Goal: Browse casually: Explore the website without a specific task or goal

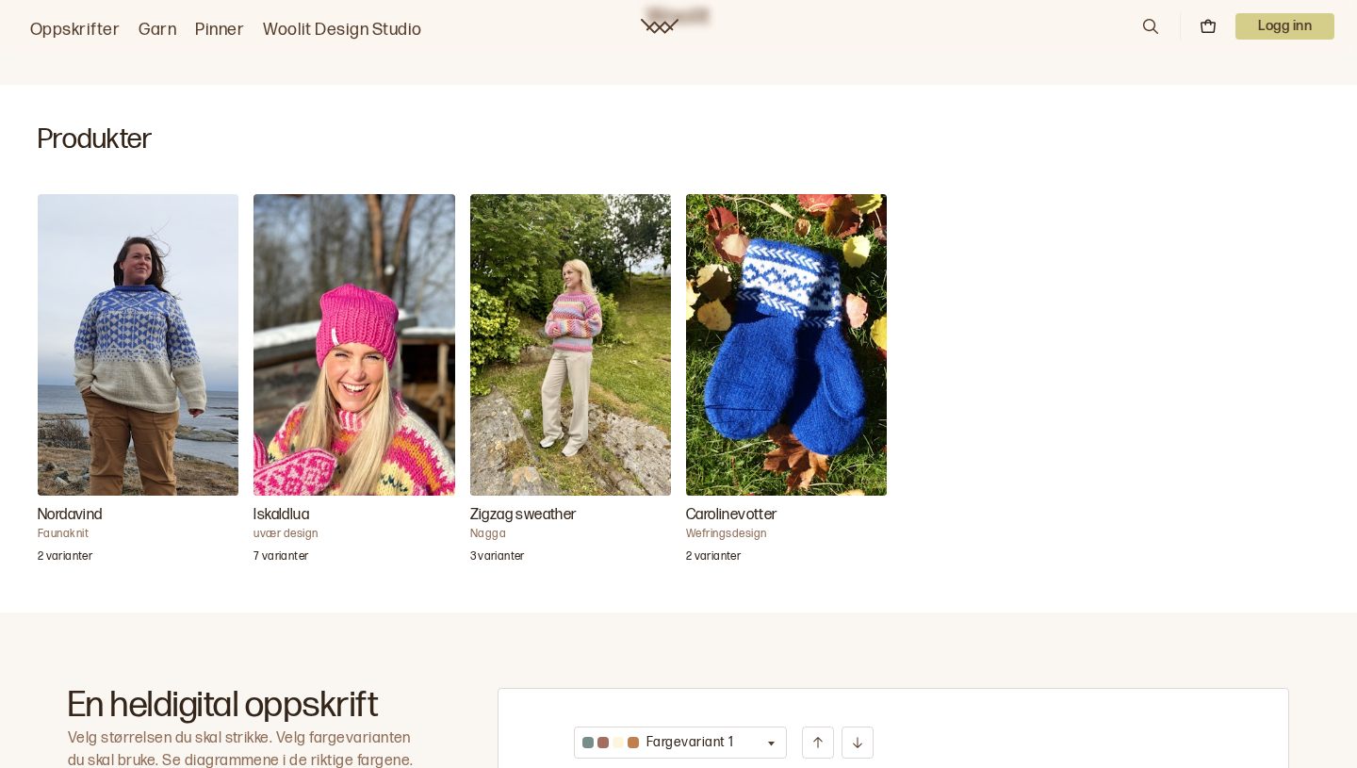
scroll to position [450, 0]
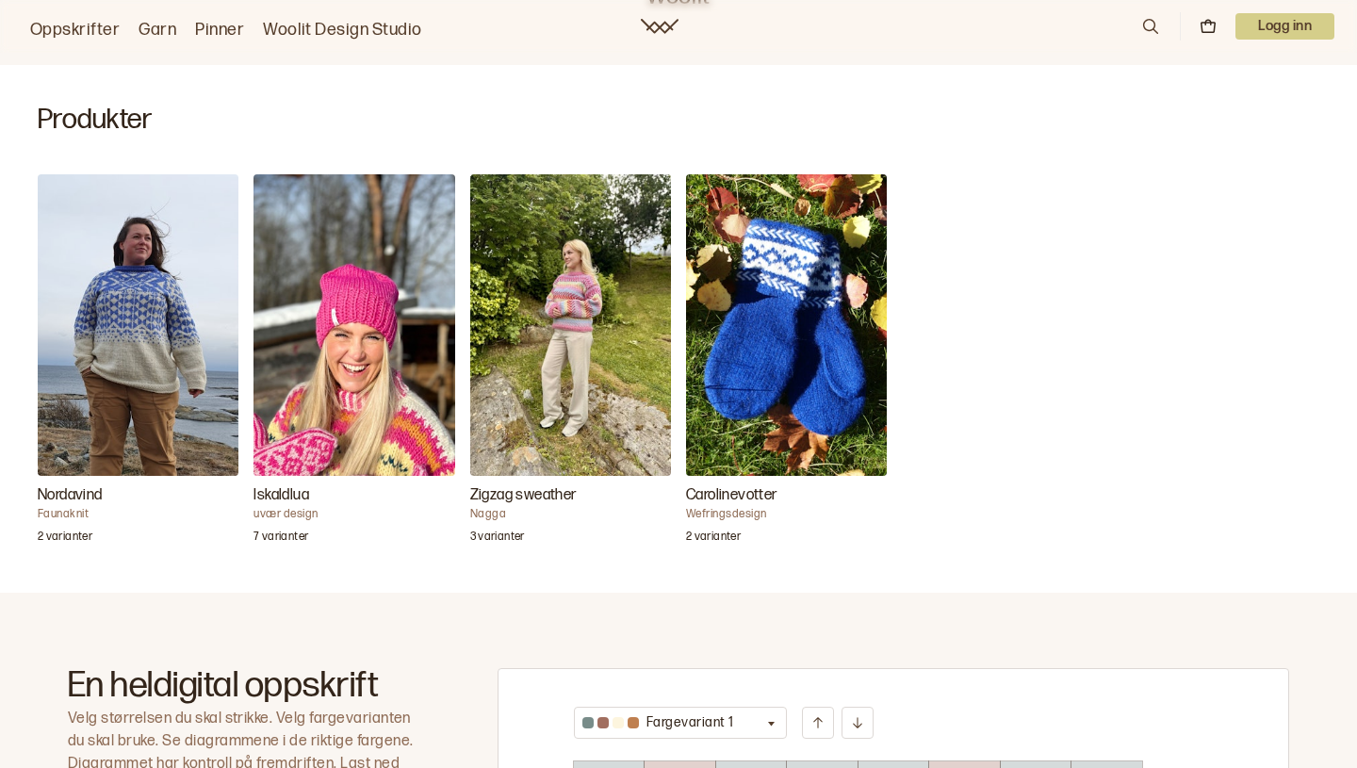
click at [313, 398] on img "Iskaldlua" at bounding box center [354, 325] width 201 height 302
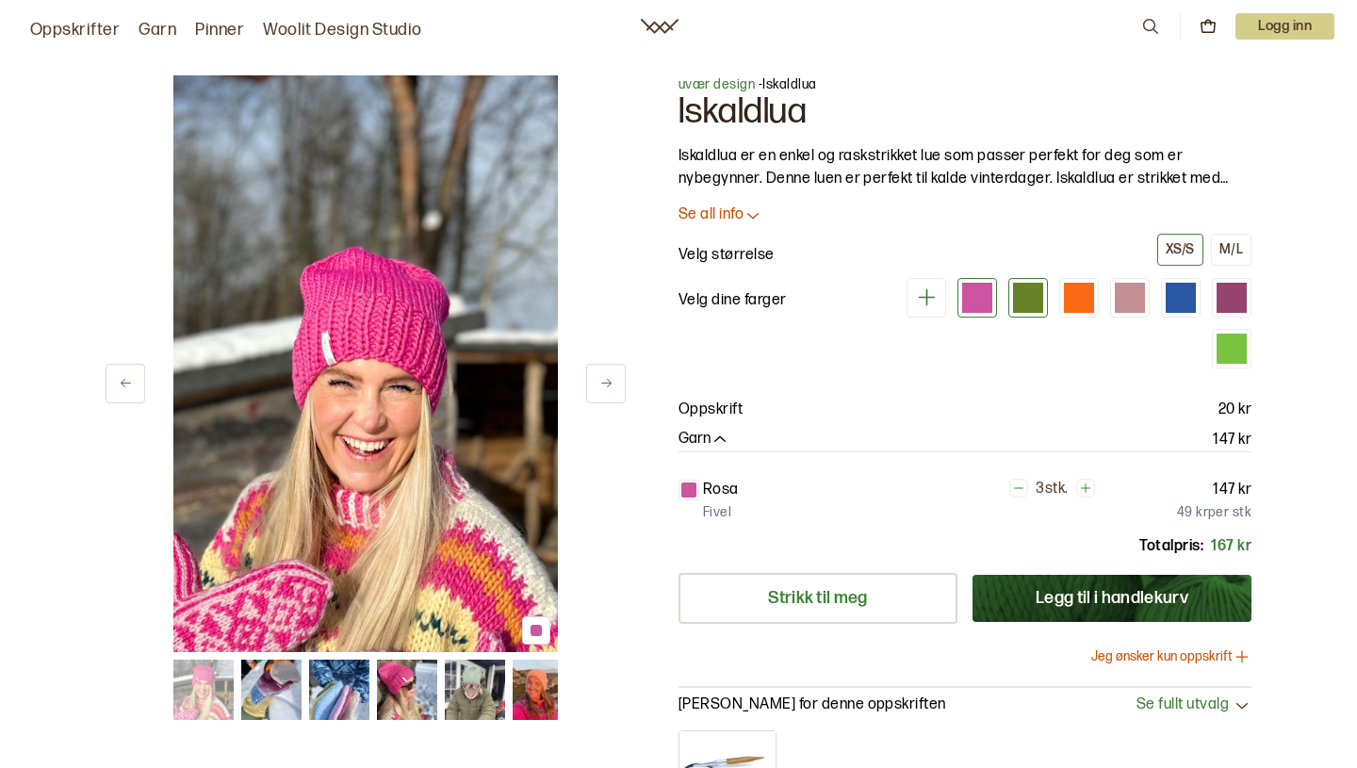
click at [1024, 290] on div at bounding box center [1028, 298] width 30 height 30
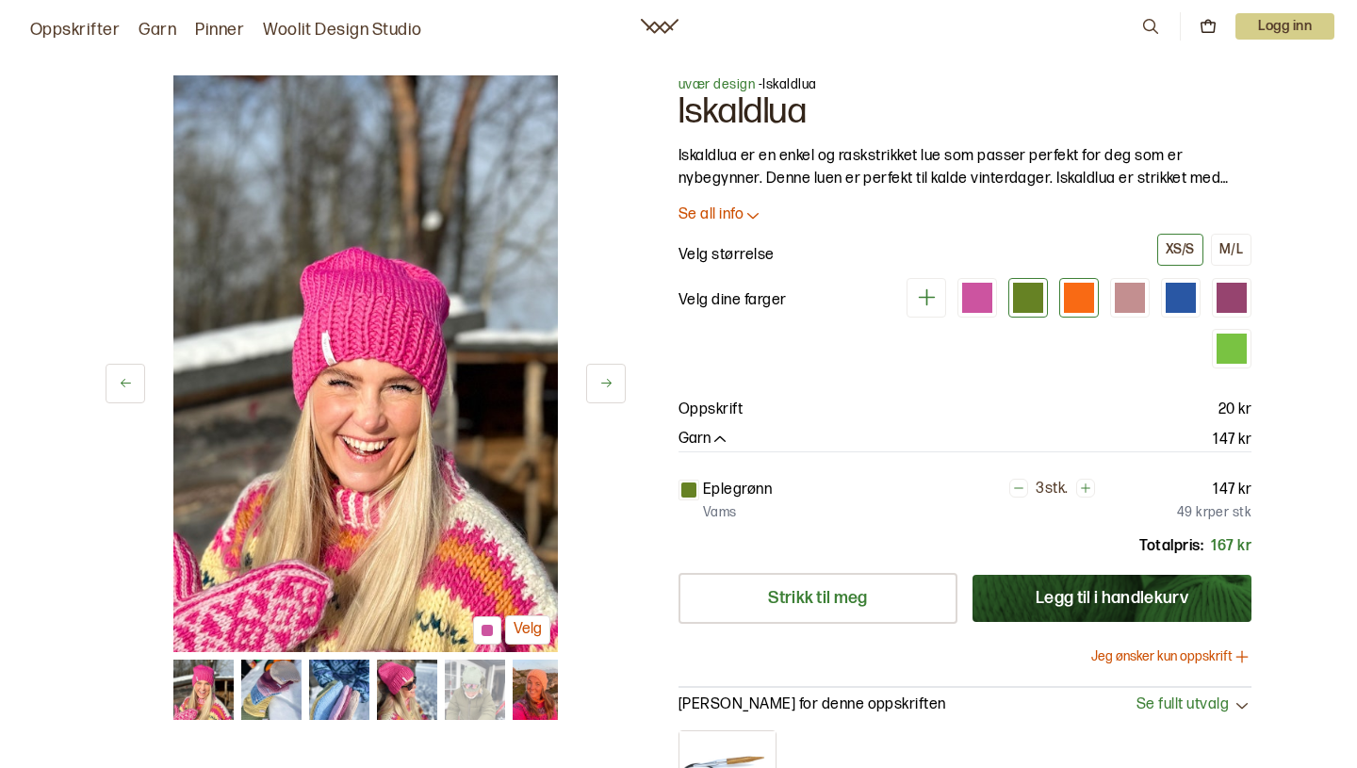
click at [1073, 296] on div at bounding box center [1079, 298] width 30 height 30
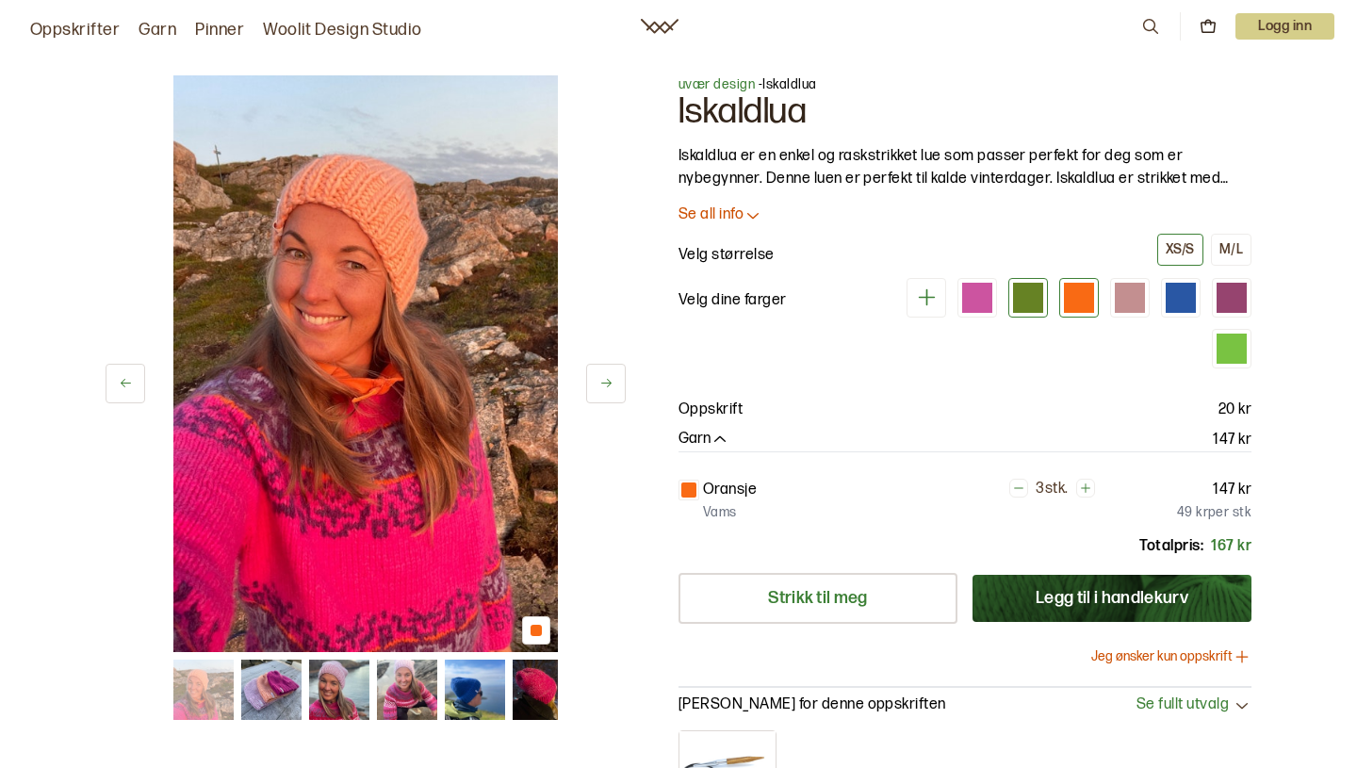
click at [1032, 294] on div at bounding box center [1028, 298] width 30 height 30
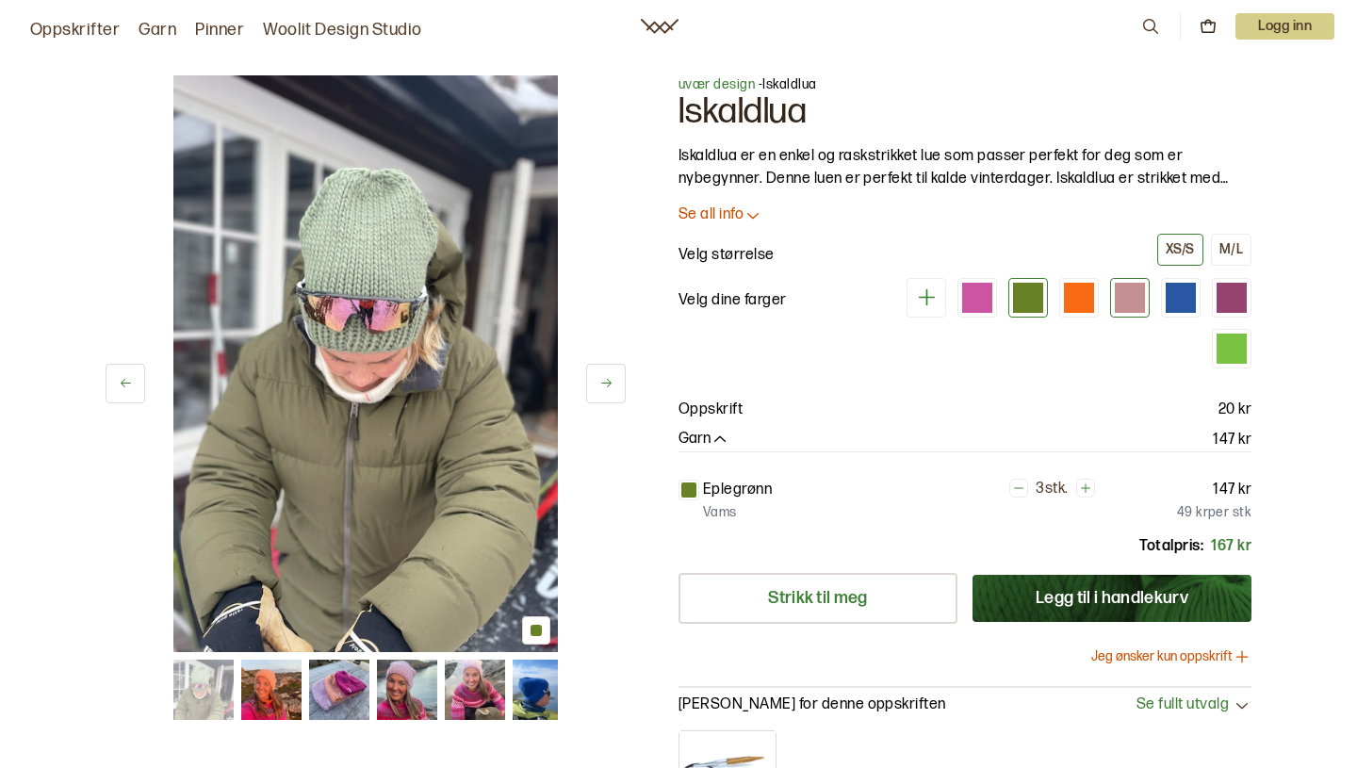
click at [1139, 298] on div at bounding box center [1130, 298] width 30 height 30
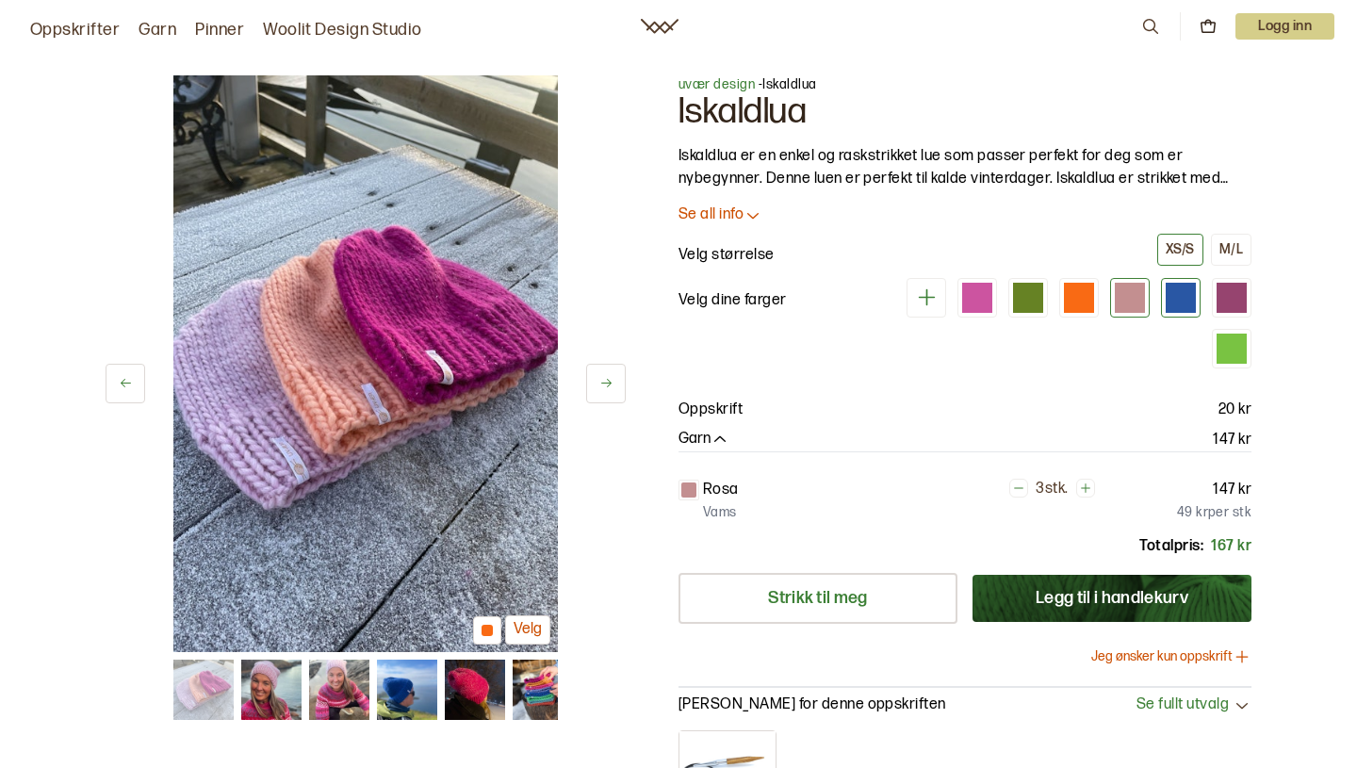
click at [1175, 296] on div at bounding box center [1181, 298] width 30 height 30
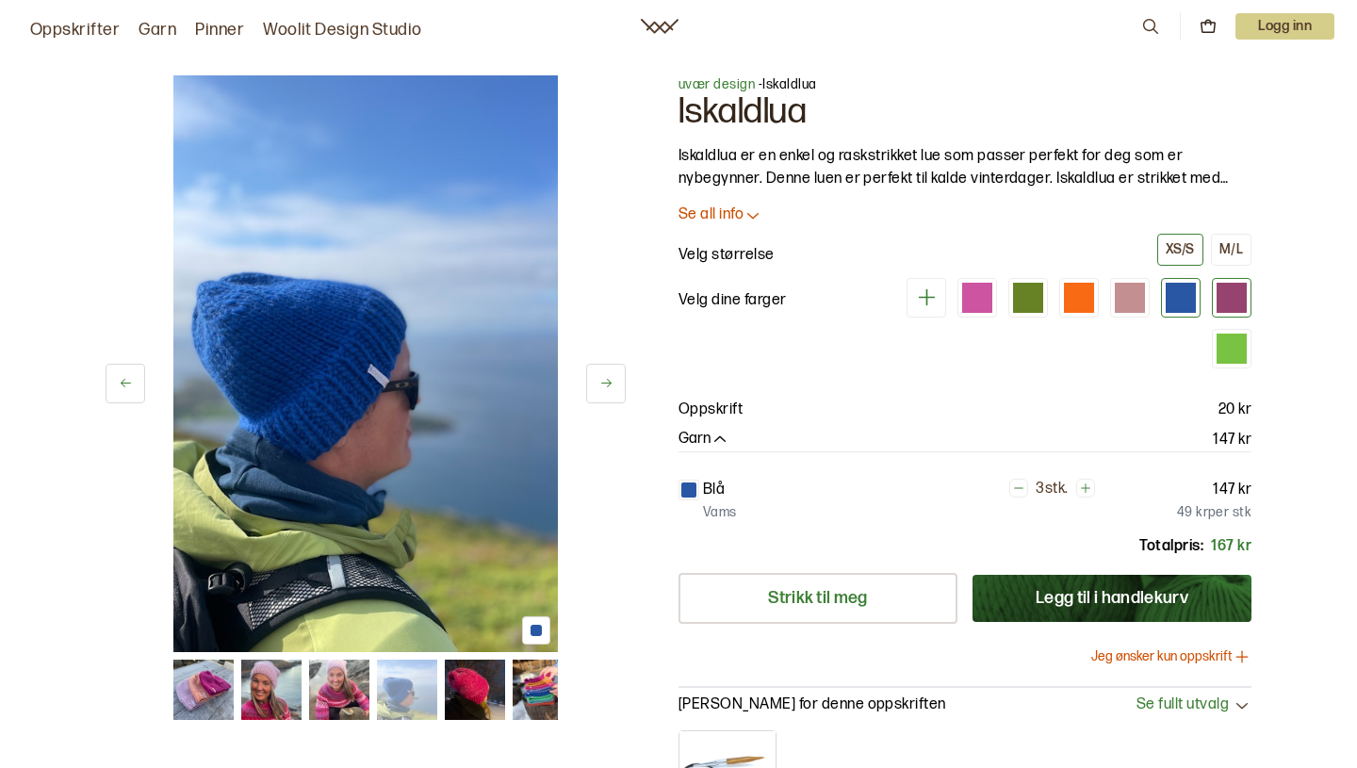
click at [1232, 304] on div at bounding box center [1232, 298] width 30 height 30
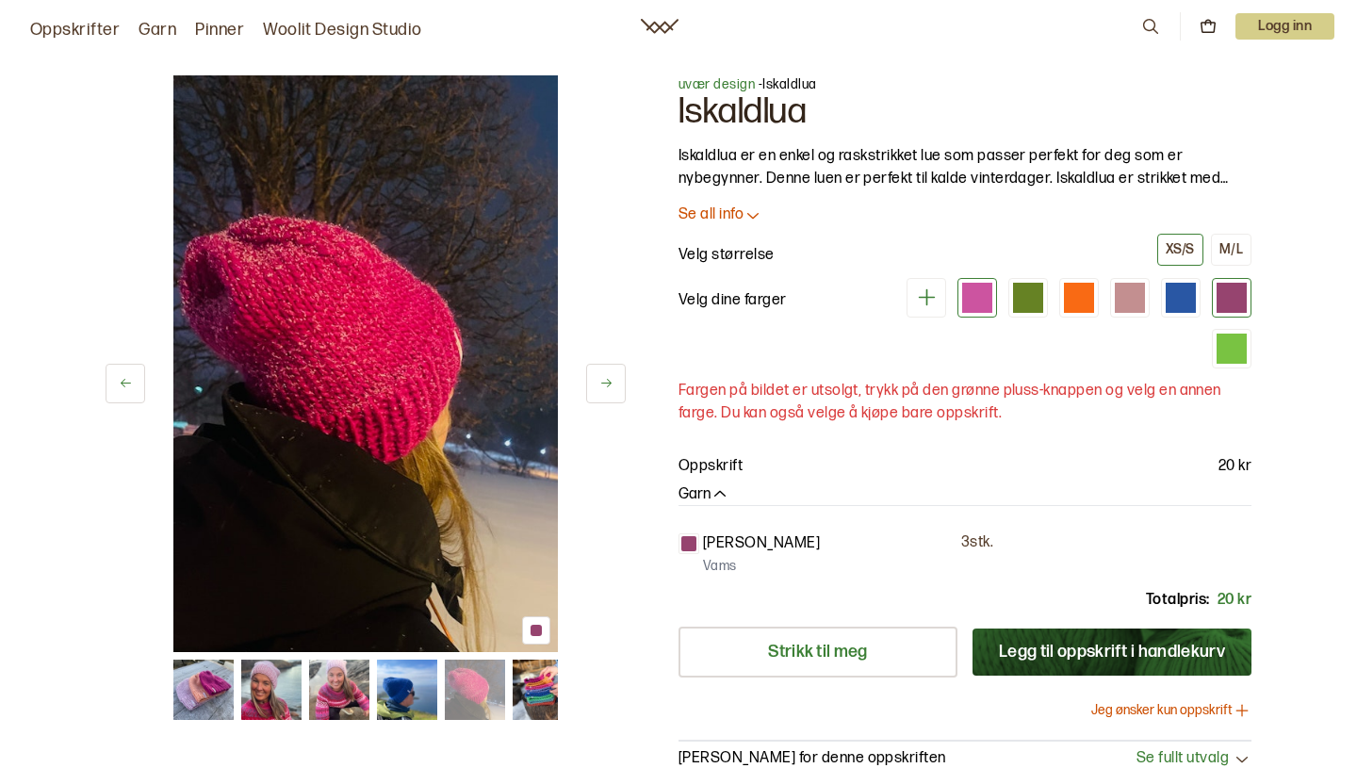
click at [991, 304] on div at bounding box center [977, 298] width 30 height 30
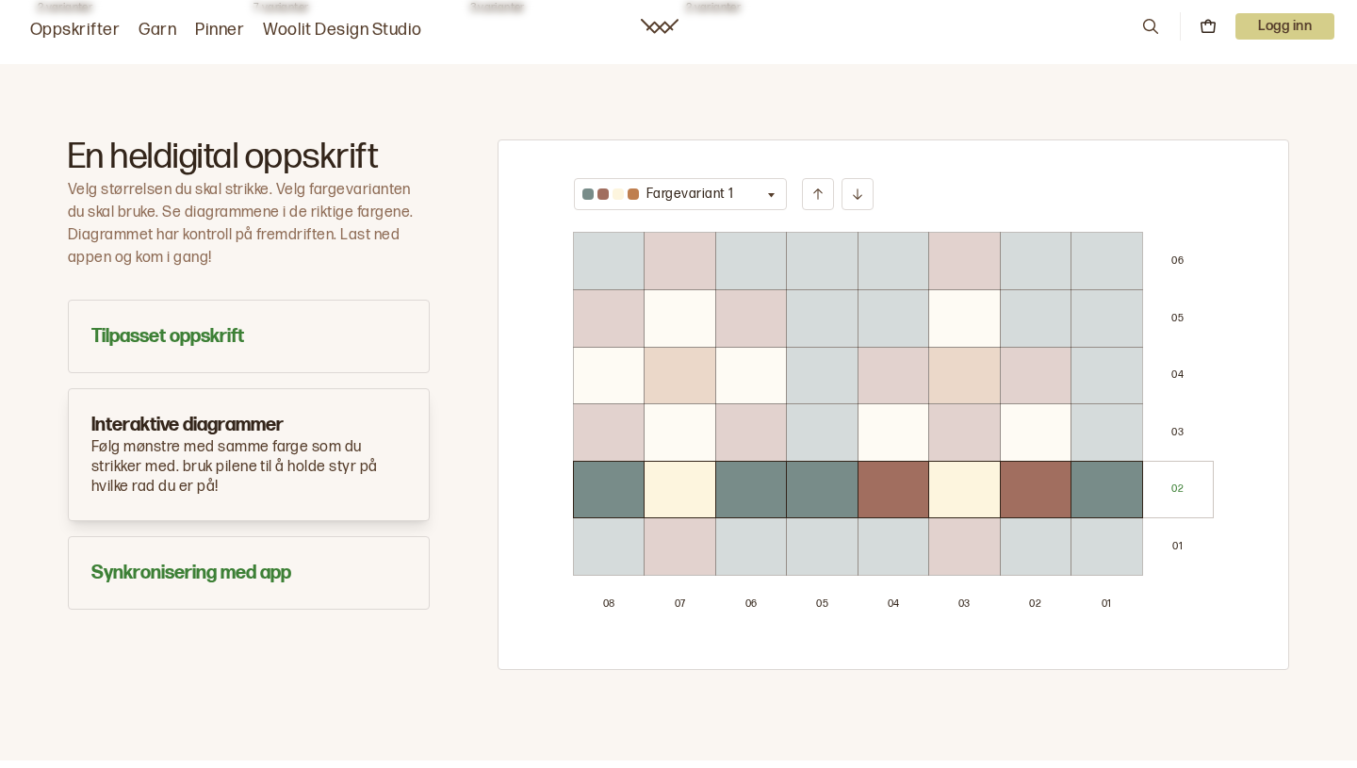
scroll to position [988, 0]
